Goal: Transaction & Acquisition: Purchase product/service

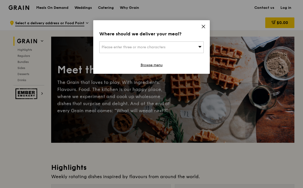
click at [202, 30] on div "Where should we deliver your meal?" at bounding box center [151, 33] width 104 height 7
click at [203, 27] on icon at bounding box center [203, 26] width 3 height 3
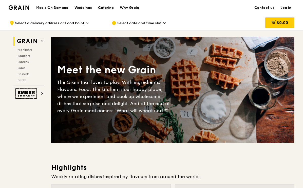
click at [107, 10] on div "Catering" at bounding box center [106, 7] width 16 height 15
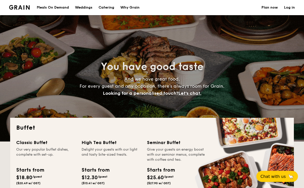
select select
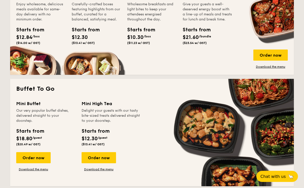
scroll to position [269, 0]
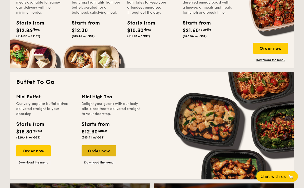
click at [106, 153] on div "Order now" at bounding box center [99, 151] width 34 height 11
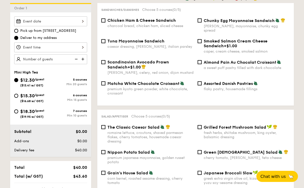
scroll to position [115, 0]
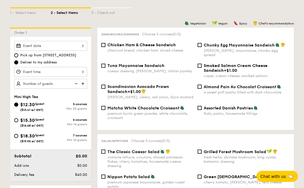
click at [54, 45] on div at bounding box center [50, 46] width 73 height 10
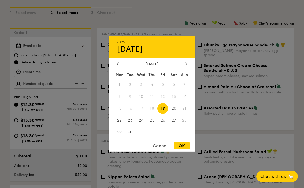
click at [185, 65] on icon at bounding box center [186, 63] width 2 height 3
click at [187, 64] on icon at bounding box center [186, 63] width 2 height 3
click at [187, 65] on icon at bounding box center [186, 63] width 2 height 3
click at [115, 66] on div at bounding box center [117, 64] width 5 height 5
click at [116, 66] on div at bounding box center [117, 64] width 5 height 5
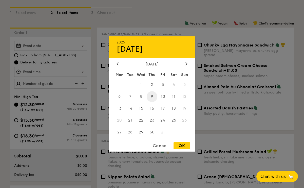
click at [152, 99] on span "9" at bounding box center [152, 96] width 11 height 11
click at [184, 146] on div "OK" at bounding box center [181, 146] width 16 height 7
type input "[DATE]"
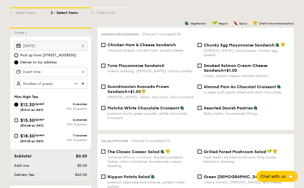
click at [34, 74] on div at bounding box center [50, 72] width 73 height 10
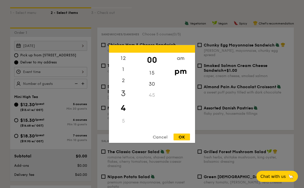
click at [128, 92] on div "3" at bounding box center [123, 93] width 29 height 15
click at [149, 97] on div "45" at bounding box center [152, 97] width 29 height 15
click at [185, 137] on div "OK" at bounding box center [181, 137] width 16 height 7
type input "3:45PM"
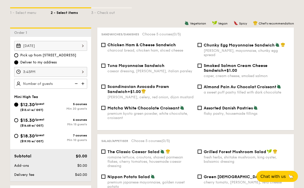
click at [84, 85] on img at bounding box center [84, 84] width 8 height 10
type input "20 guests"
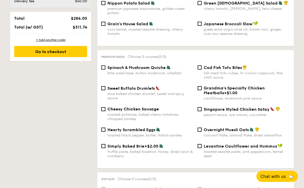
scroll to position [290, 0]
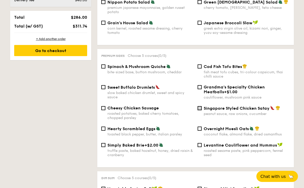
click at [201, 107] on input "Singapore Styled Chicken Satay peanut sauce, raw onions, cucumber" at bounding box center [200, 108] width 4 height 4
checkbox input "true"
click at [105, 65] on input "Spinach & Mushroom Quiche bite-sized base, button mushroom, cheddar" at bounding box center [103, 67] width 4 height 4
checkbox input "true"
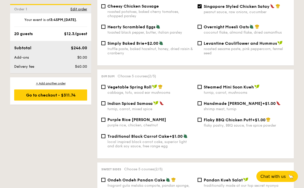
scroll to position [393, 0]
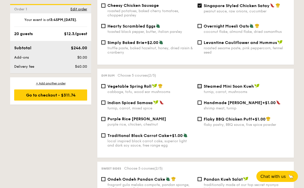
click at [200, 85] on input "Steamed Mini Soon Kueh turnip, carrot, mushrooms" at bounding box center [200, 86] width 4 height 4
checkbox input "true"
click at [121, 101] on span "Indian Spiced Samosa" at bounding box center [129, 103] width 45 height 5
click at [105, 101] on input "Indian Spiced Samosa turnip, carrot, mixed spice" at bounding box center [103, 103] width 4 height 4
checkbox input "true"
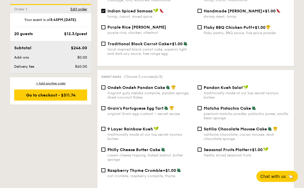
scroll to position [486, 0]
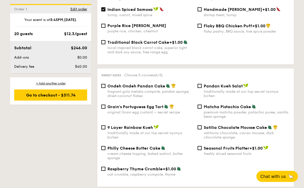
click at [203, 110] on div "Matcha Pistachio Cake premium matcha powder, pistachio puree, vanilla bean spon…" at bounding box center [244, 111] width 96 height 15
click at [199, 107] on input "Matcha Pistachio Cake premium matcha powder, pistachio puree, vanilla bean spon…" at bounding box center [200, 107] width 4 height 4
checkbox input "true"
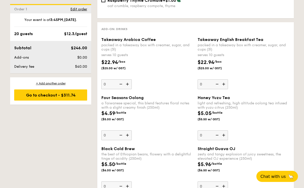
scroll to position [656, 0]
click at [130, 85] on img at bounding box center [128, 84] width 8 height 10
click at [130, 85] on input "0" at bounding box center [116, 84] width 30 height 10
type input "1"
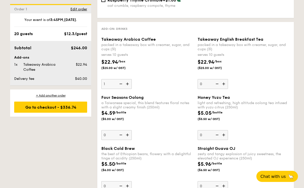
click at [223, 86] on img at bounding box center [224, 84] width 8 height 10
click at [223, 86] on input "0" at bounding box center [213, 84] width 30 height 10
type input "1"
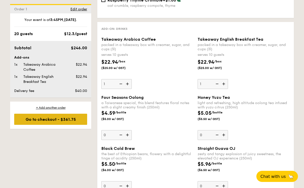
click at [69, 120] on div "Go to checkout - $361.75" at bounding box center [50, 119] width 73 height 11
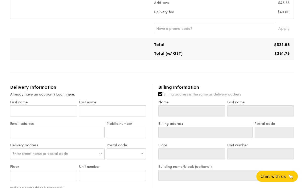
scroll to position [154, 0]
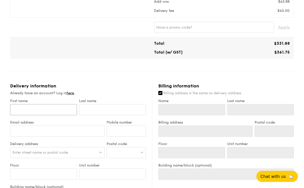
click at [50, 111] on input "First name" at bounding box center [43, 109] width 67 height 11
type input "G"
type input "Ga"
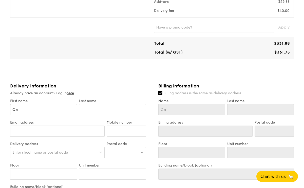
type input "Gar"
type input "[PERSON_NAME]"
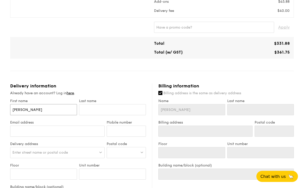
type input "[PERSON_NAME]"
type input "L"
type input "Li"
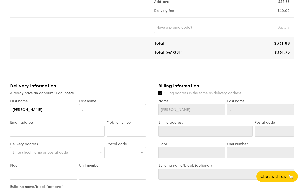
type input "Li"
type input "Lim"
type input "[PERSON_NAME][EMAIL_ADDRESS][DOMAIN_NAME]"
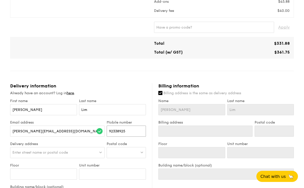
type input "92338925"
click at [116, 151] on div at bounding box center [126, 152] width 39 height 11
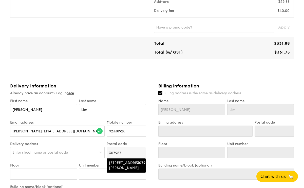
type input "307987"
click at [123, 164] on div "[STREET_ADDRESS][PERSON_NAME]" at bounding box center [122, 166] width 26 height 10
type input "[STREET_ADDRESS][PERSON_NAME]"
type input "307987"
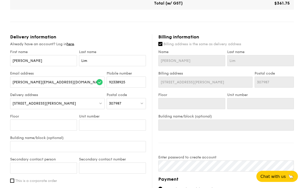
scroll to position [204, 0]
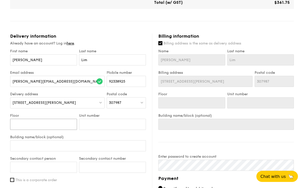
click at [56, 126] on input "Floor" at bounding box center [43, 124] width 67 height 11
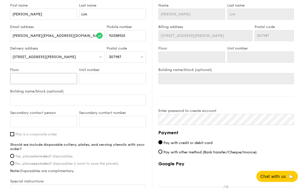
scroll to position [251, 0]
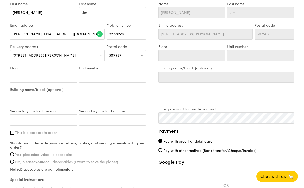
click at [55, 100] on input "Building name/block (optional)" at bounding box center [78, 98] width 136 height 11
type input "R"
type input "Re"
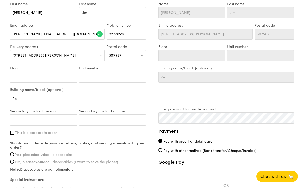
type input "Rev"
type input "Reve"
type input "Reven"
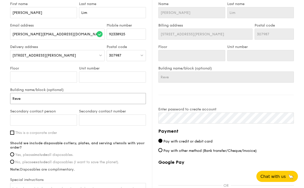
type input "Reven"
type input "Revenu"
type input "Revenue"
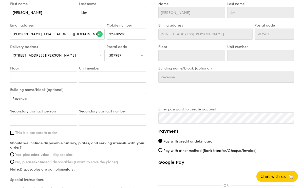
type input "Revenue"
type input "Revenue H"
type input "Revenue Hp"
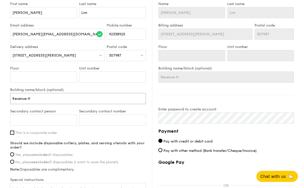
type input "Revenue Hp"
type input "Revenue Hpou"
type input "Revenue Hpous"
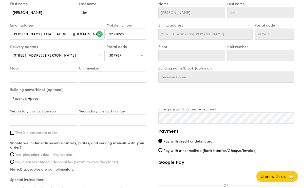
type input "Revenue Hpouse"
type input "Revenue Hpous"
type input "Revenue Hpou"
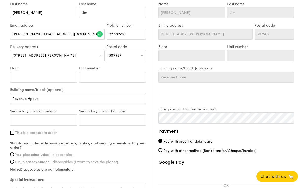
type input "Revenue Hpou"
type input "Revenue Hpo"
type input "Revenue Hp"
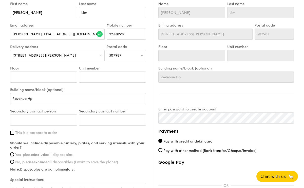
type input "Revenue H"
type input "Revenue Ho"
type input "Revenue Hou"
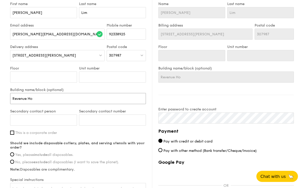
type input "Revenue Hou"
type input "Revenue Hous"
type input "Revenue House"
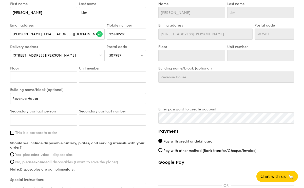
type input "Revenue House"
type input "h"
type input "[PERSON_NAME]"
paste input "92423005"
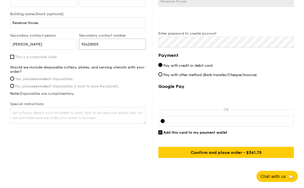
scroll to position [327, 0]
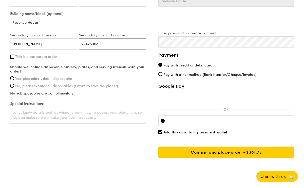
type input "92423005"
click at [13, 80] on label "Yes, please include all disposables." at bounding box center [78, 79] width 136 height 4
click at [13, 80] on input "Yes, please include all disposables." at bounding box center [12, 78] width 4 height 4
radio input "true"
click at [31, 111] on textarea at bounding box center [78, 115] width 136 height 17
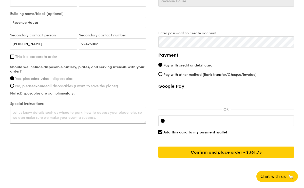
paste textarea "Please contact [PERSON_NAME] prior to delivery, will collect at [GEOGRAPHIC_DAT…"
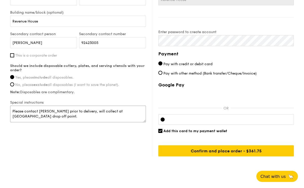
scroll to position [337, 0]
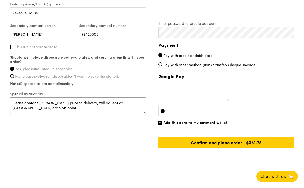
type textarea "Please contact [PERSON_NAME] prior to delivery, will collect at [GEOGRAPHIC_DAT…"
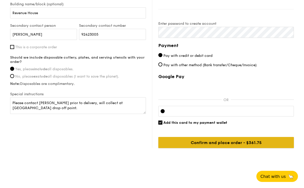
click at [210, 142] on input "Confirm and place order - $361.75" at bounding box center [225, 142] width 135 height 11
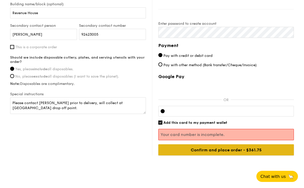
click at [257, 151] on input "Confirm and place order - $361.75" at bounding box center [225, 150] width 135 height 11
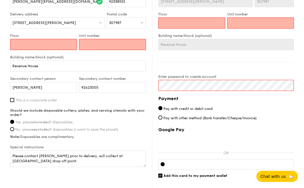
scroll to position [280, 0]
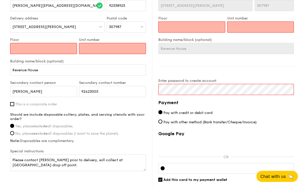
type input "0"
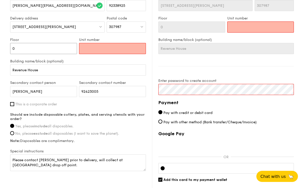
type input "01"
type input "0"
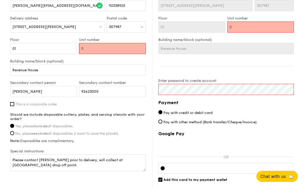
type input "02"
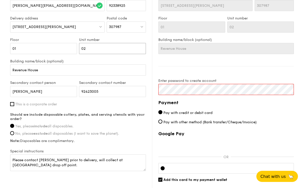
type input "0"
type input "01"
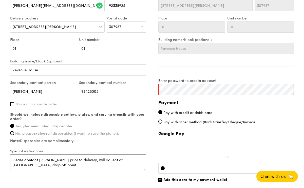
click at [72, 166] on textarea "Please contact [PERSON_NAME] prior to delivery, will collect at [GEOGRAPHIC_DAT…" at bounding box center [78, 163] width 136 height 17
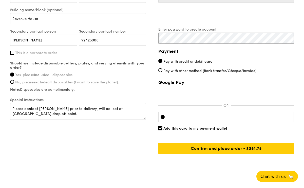
scroll to position [337, 0]
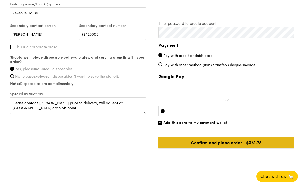
click at [225, 142] on input "Confirm and place order - $361.75" at bounding box center [225, 142] width 135 height 11
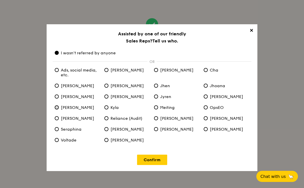
click at [56, 108] on input "[PERSON_NAME]" at bounding box center [57, 108] width 4 height 4
radio input "true"
radio anyone "false"
click at [159, 161] on link "Confirm" at bounding box center [152, 160] width 30 height 10
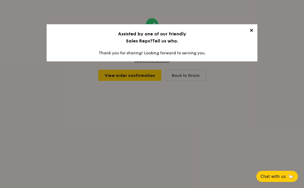
click at [251, 31] on span "✕" at bounding box center [251, 31] width 7 height 7
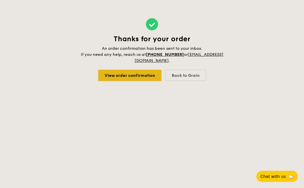
click at [126, 75] on link "View order confirmation" at bounding box center [129, 75] width 63 height 11
